Goal: Task Accomplishment & Management: Complete application form

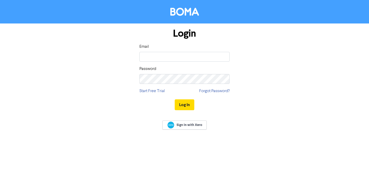
type input "[EMAIL_ADDRESS][DOMAIN_NAME]"
click at [184, 102] on button "Log In" at bounding box center [185, 104] width 20 height 11
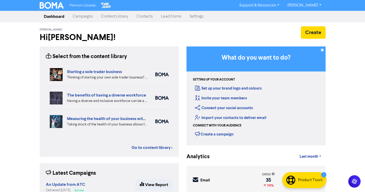
click at [148, 17] on link "Contacts" at bounding box center [145, 16] width 24 height 10
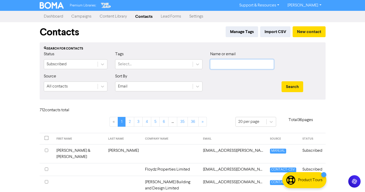
click at [215, 64] on input "text" at bounding box center [242, 64] width 64 height 10
type input "stayner"
click at [282, 81] on button "Search" at bounding box center [293, 86] width 22 height 11
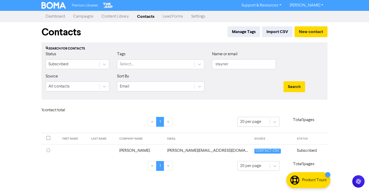
click at [186, 152] on td "[PERSON_NAME][EMAIL_ADDRESS][DOMAIN_NAME]" at bounding box center [207, 150] width 87 height 13
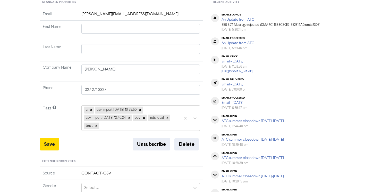
scroll to position [77, 0]
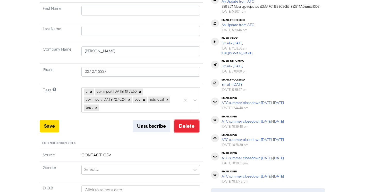
click at [183, 122] on button "Delete" at bounding box center [187, 126] width 24 height 12
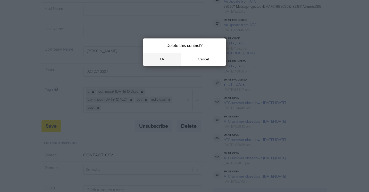
click at [161, 57] on button "ok" at bounding box center [162, 59] width 38 height 13
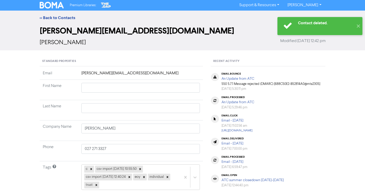
scroll to position [0, 0]
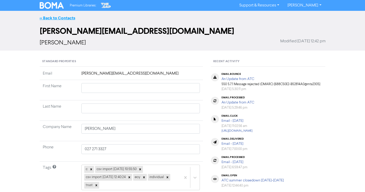
click at [61, 18] on link "<< Back to Contacts" at bounding box center [58, 17] width 36 height 5
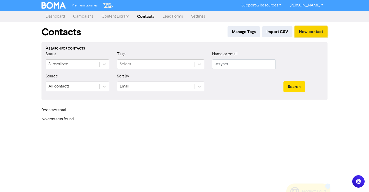
click at [305, 33] on button "New contact" at bounding box center [311, 31] width 33 height 11
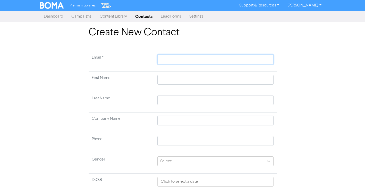
click at [175, 61] on input "text" at bounding box center [216, 59] width 116 height 10
type input "m"
type input "mj"
type input "mjs"
type input "mjs."
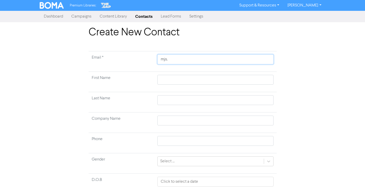
type input "mjs.d"
type input "[DOMAIN_NAME]"
type input "mjs.dod"
type input "mjs.dods"
type input "mjs.dodso"
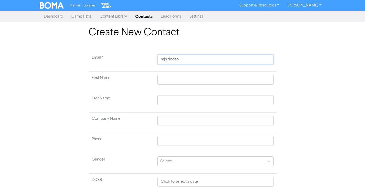
type input "mjs.[PERSON_NAME]"
type input "mjs.[PERSON_NAME]@"
type input "mjs.[PERSON_NAME]@g"
type input "mjs.[PERSON_NAME]@gm"
type input "mjs.[PERSON_NAME]@gma"
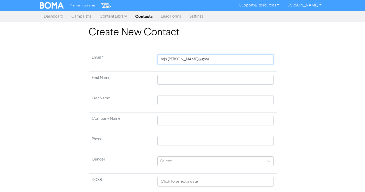
type input "mjs.[PERSON_NAME]@gmai"
type input "[EMAIL_ADDRESS][PERSON_NAME]"
type input "[EMAIL_ADDRESS][PERSON_NAME]."
type input "mjs.[PERSON_NAME]@gmail.c"
type input "[EMAIL_ADDRESS][PERSON_NAME][DOMAIN_NAME]"
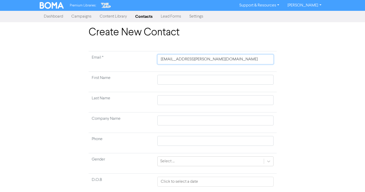
type input "[EMAIL_ADDRESS][PERSON_NAME][DOMAIN_NAME]"
drag, startPoint x: 183, startPoint y: 79, endPoint x: 178, endPoint y: 85, distance: 7.9
click at [183, 79] on input "text" at bounding box center [216, 80] width 116 height 10
type input "M"
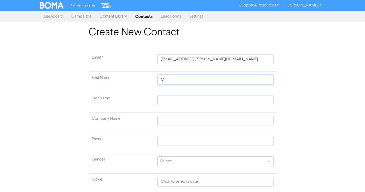
type input "Mi"
type input "Mic"
type input "Mich"
type input "Micha"
type input "Michae"
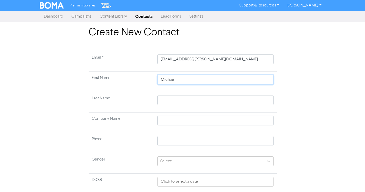
type input "[PERSON_NAME]"
type input "[PERSON_NAME] &"
type input "[PERSON_NAME] & A"
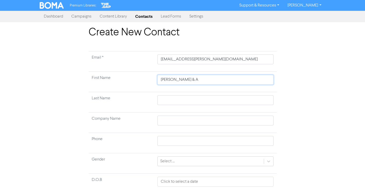
type input "[PERSON_NAME] & An"
type input "[PERSON_NAME] & [PERSON_NAME]"
type input "[PERSON_NAME] & [PERSON_NAME]-"
type input "[PERSON_NAME] & [PERSON_NAME]"
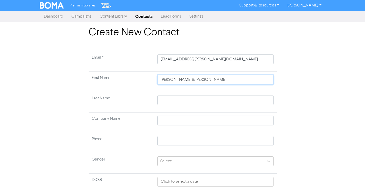
type input "[PERSON_NAME] & [PERSON_NAME]"
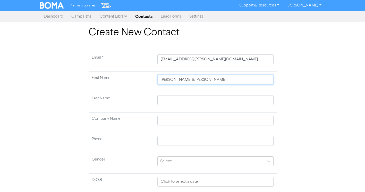
type input "[PERSON_NAME] & [PERSON_NAME]"
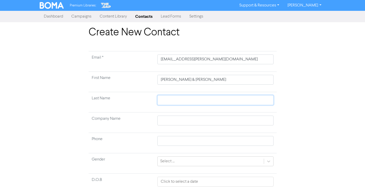
type input "S"
type input "St"
type input "Sta"
type input "Stay"
type input "Stayn"
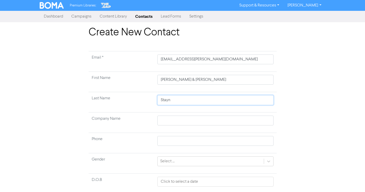
type input "Stayne"
type input "Stayner"
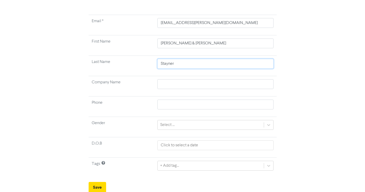
scroll to position [37, 0]
type input "Stayner"
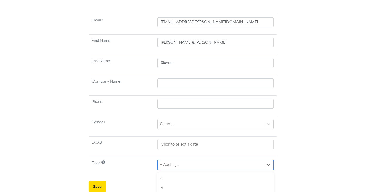
scroll to position [94, 0]
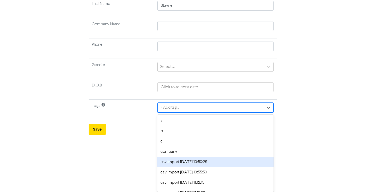
click at [184, 112] on div "option csv import [DATE] 10:50:29 focused, 5 of 37. 37 results available. Use U…" at bounding box center [216, 108] width 116 height 10
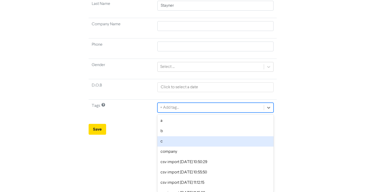
click at [174, 141] on div "c" at bounding box center [216, 141] width 116 height 10
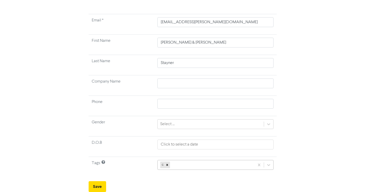
click at [182, 166] on div "c" at bounding box center [216, 165] width 116 height 10
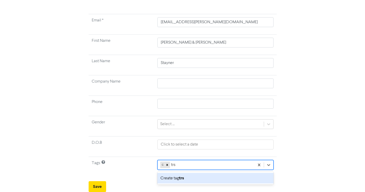
scroll to position [37, 0]
type input "trust"
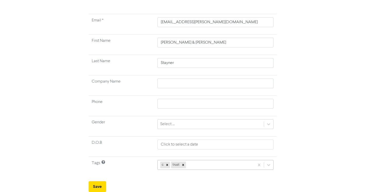
scroll to position [94, 0]
click at [193, 164] on div "c trust" at bounding box center [216, 165] width 116 height 10
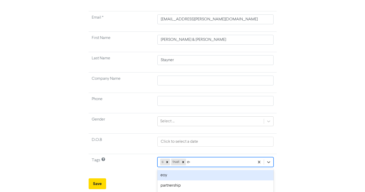
type input "eoy"
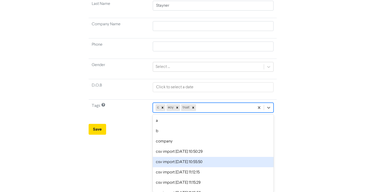
click at [211, 112] on div "option csv import [DATE] 10:55:50 focused, 6 of 37. 34 results available. Use U…" at bounding box center [213, 108] width 121 height 10
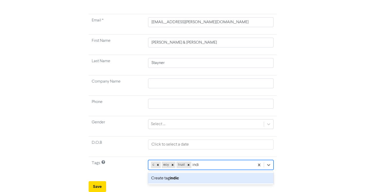
scroll to position [40, 0]
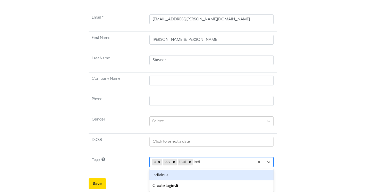
type input "indiv"
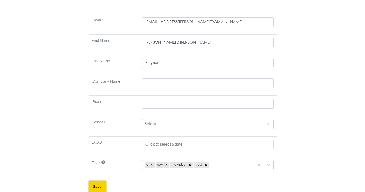
click at [98, 187] on button "Save" at bounding box center [98, 186] width 18 height 11
